Goal: Information Seeking & Learning: Check status

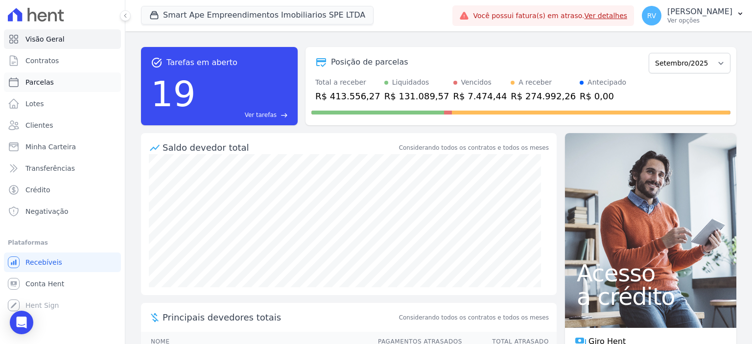
click at [54, 84] on link "Parcelas" at bounding box center [62, 82] width 117 height 20
click at [65, 288] on link "Conta Hent" at bounding box center [62, 284] width 117 height 20
select select
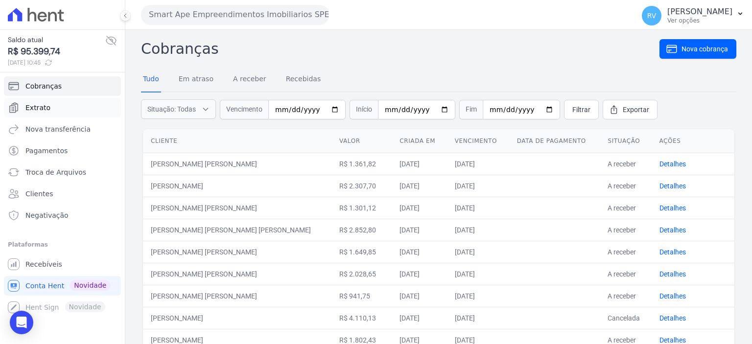
click at [61, 106] on link "Extrato" at bounding box center [62, 108] width 117 height 20
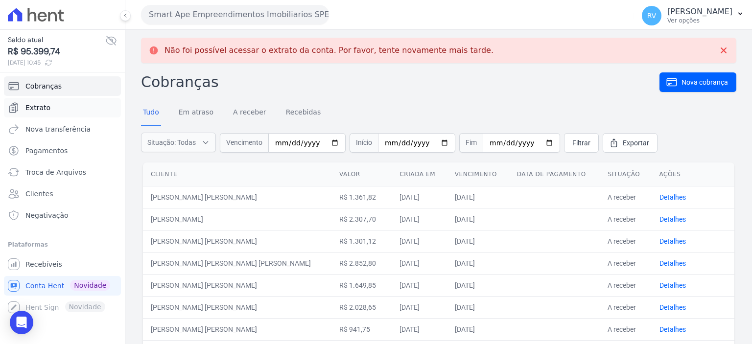
click at [70, 111] on link "Extrato" at bounding box center [62, 108] width 117 height 20
click at [67, 112] on link "Extrato" at bounding box center [62, 108] width 117 height 20
click at [70, 106] on link "Extrato" at bounding box center [62, 108] width 117 height 20
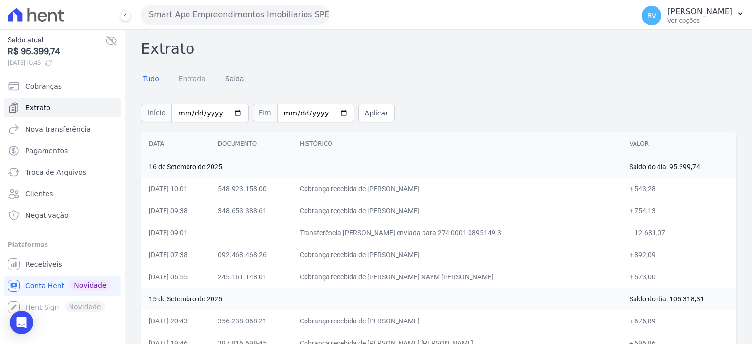
click at [199, 85] on link "Entrada" at bounding box center [192, 79] width 31 height 25
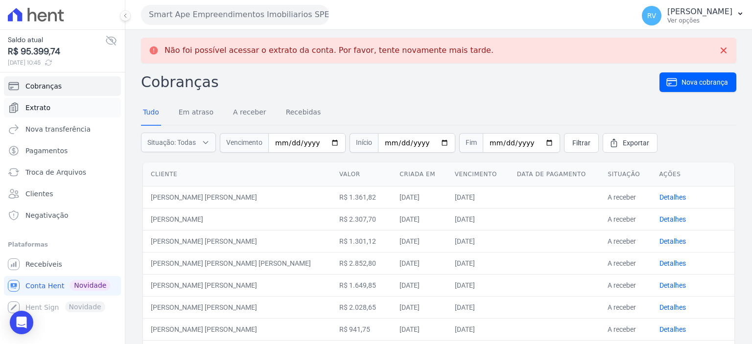
click at [49, 113] on link "Extrato" at bounding box center [62, 108] width 117 height 20
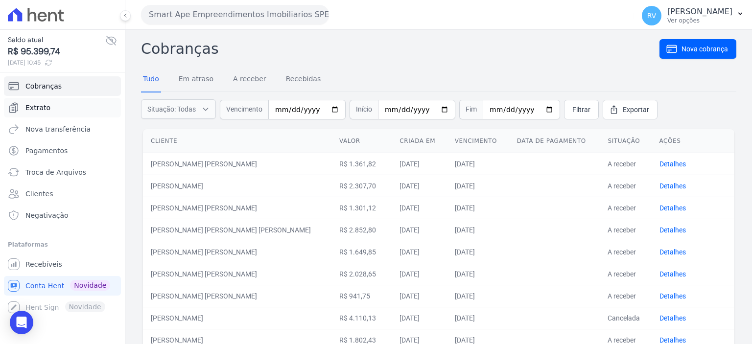
click at [58, 111] on link "Extrato" at bounding box center [62, 108] width 117 height 20
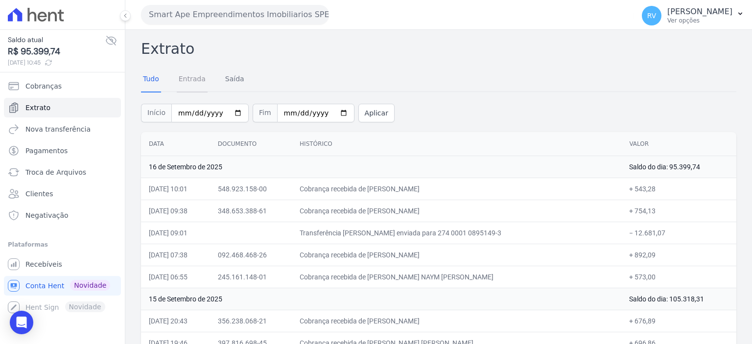
click at [179, 79] on link "Entrada" at bounding box center [192, 79] width 31 height 25
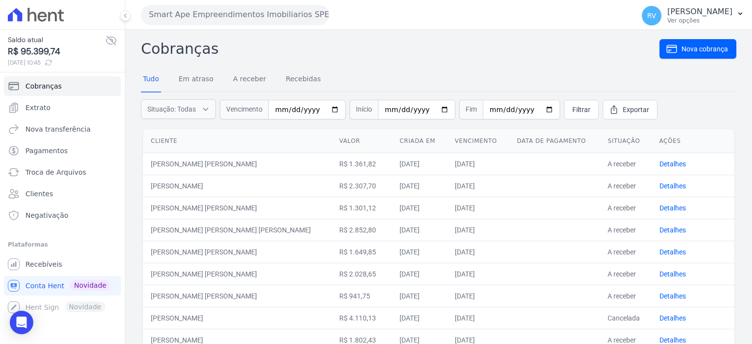
drag, startPoint x: 734, startPoint y: 0, endPoint x: 451, endPoint y: 74, distance: 293.0
click at [451, 74] on nav "Tudo Em atraso A receber Recebidas" at bounding box center [439, 80] width 596 height 24
